Goal: Communication & Community: Ask a question

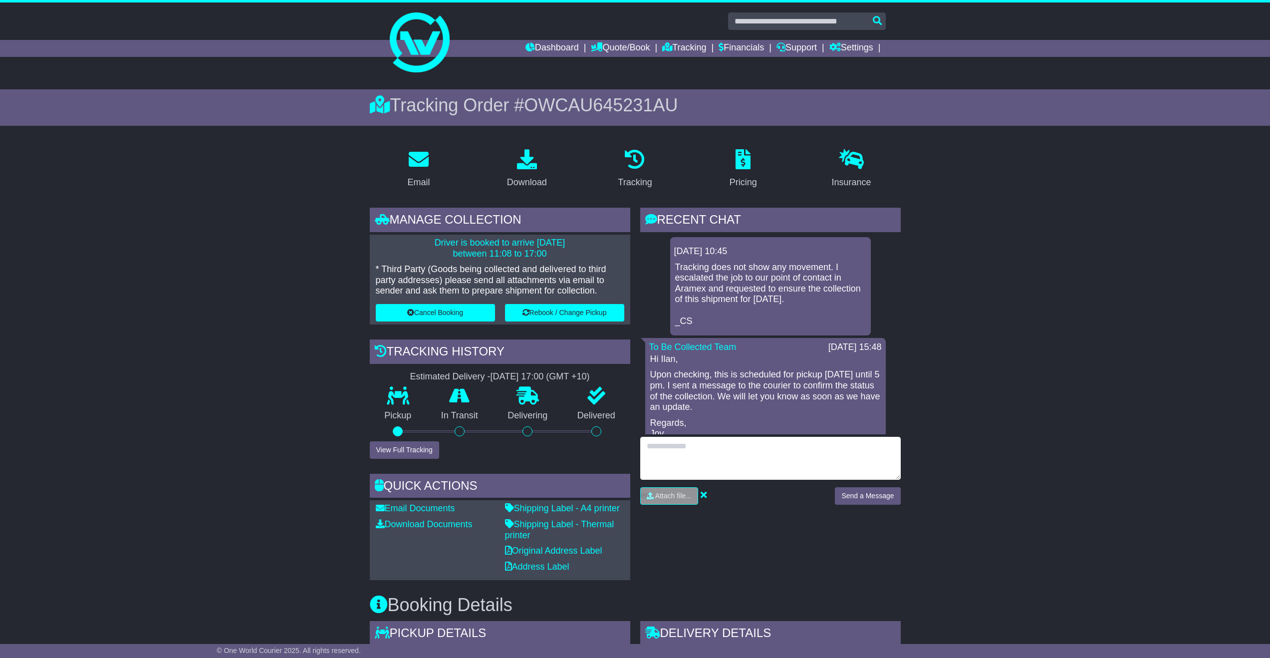
click at [704, 478] on textarea at bounding box center [770, 458] width 260 height 43
type textarea "**********"
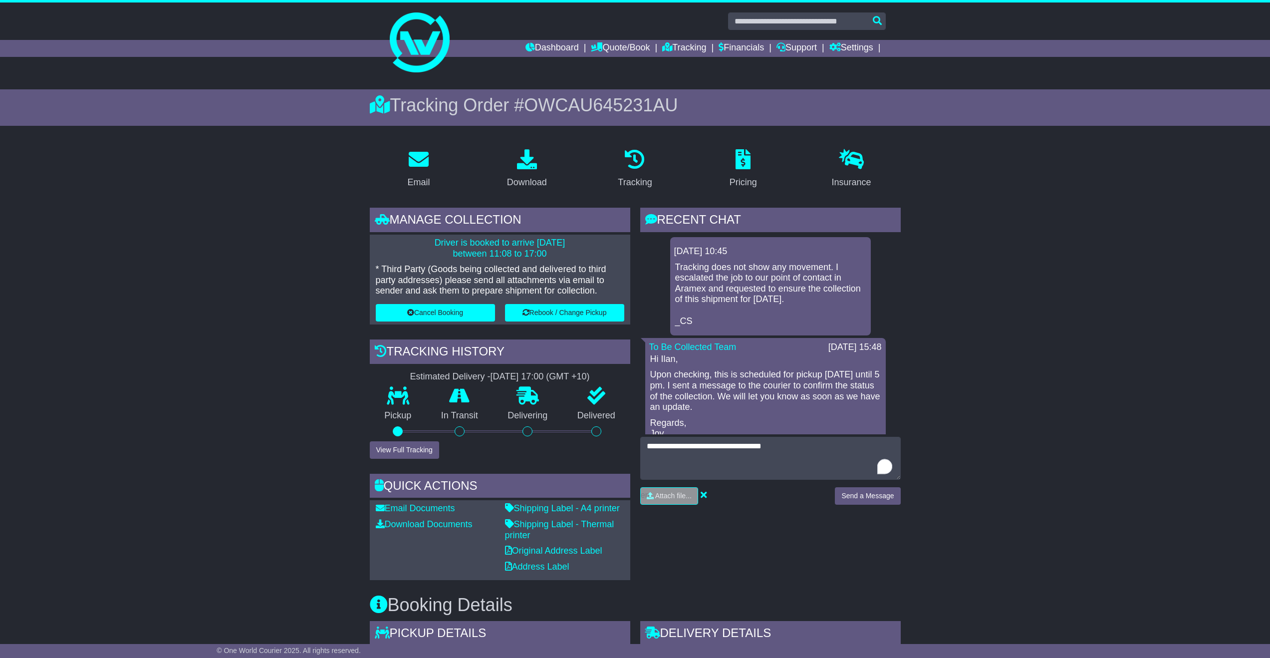
click at [878, 508] on div "Send a Message" at bounding box center [867, 499] width 75 height 25
click at [874, 503] on button "Send a Message" at bounding box center [867, 495] width 65 height 17
